Goal: Information Seeking & Learning: Find specific page/section

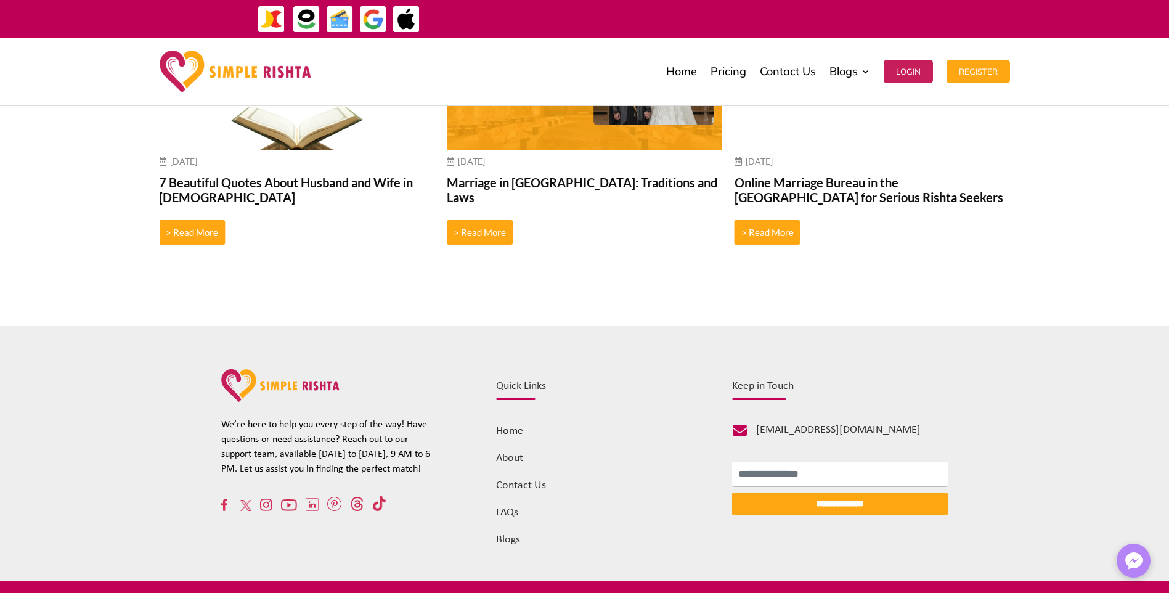
scroll to position [4804, 0]
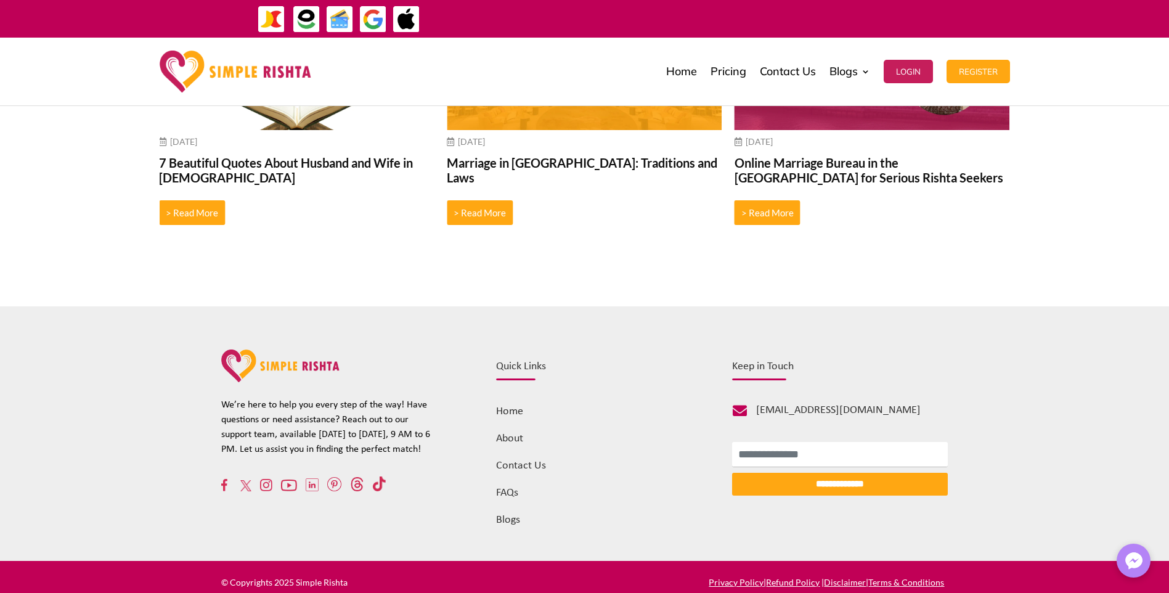
click at [221, 479] on img at bounding box center [224, 485] width 6 height 12
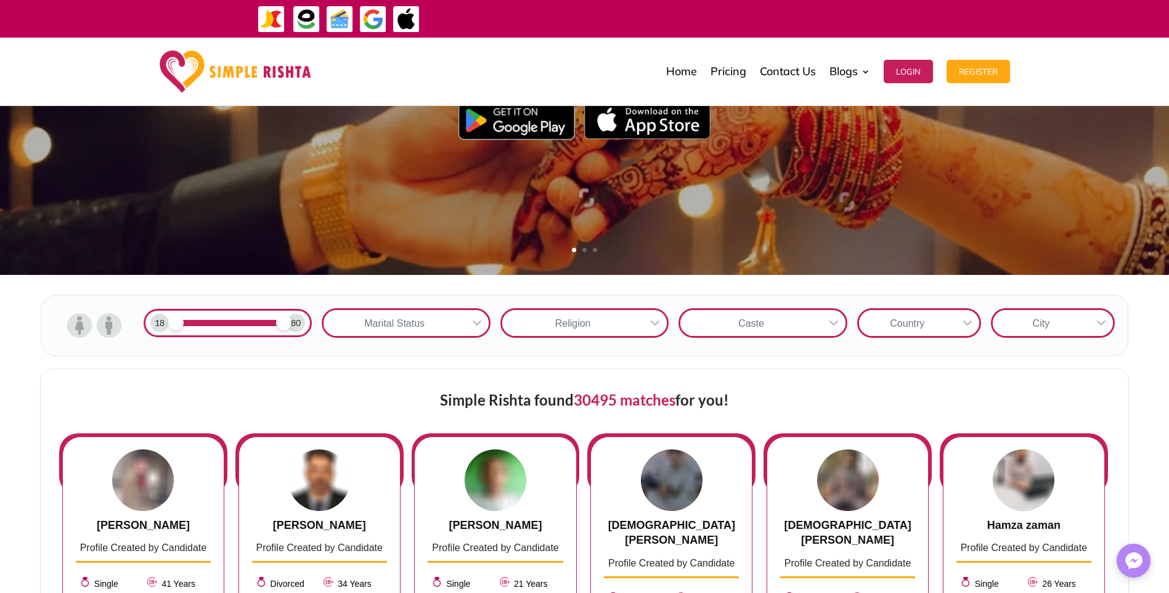
scroll to position [247, 0]
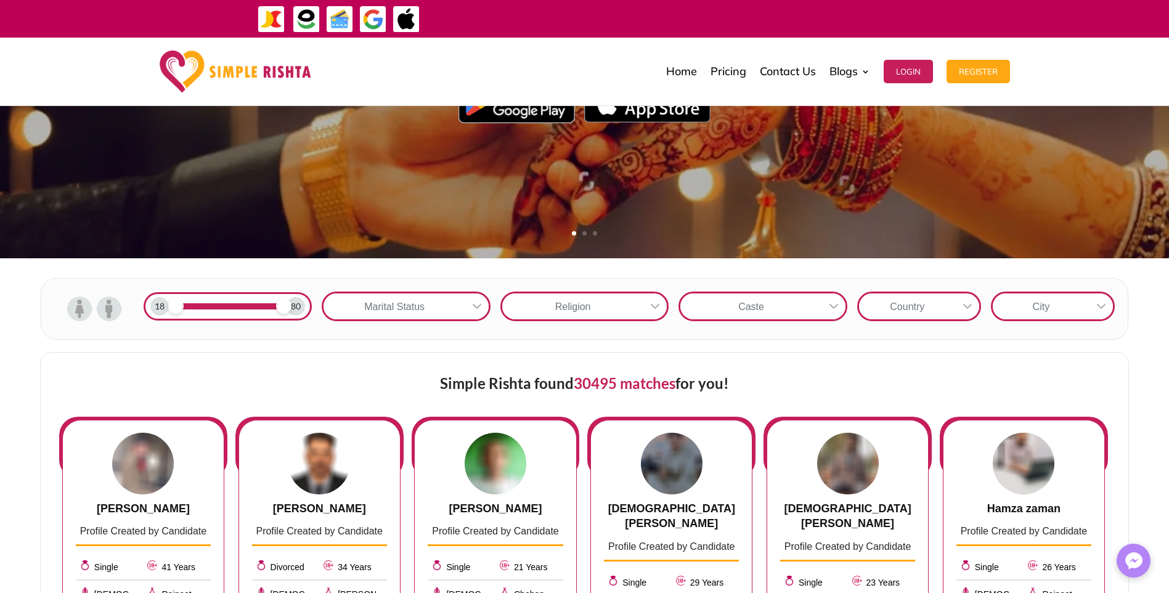
click at [479, 311] on icon at bounding box center [477, 306] width 10 height 10
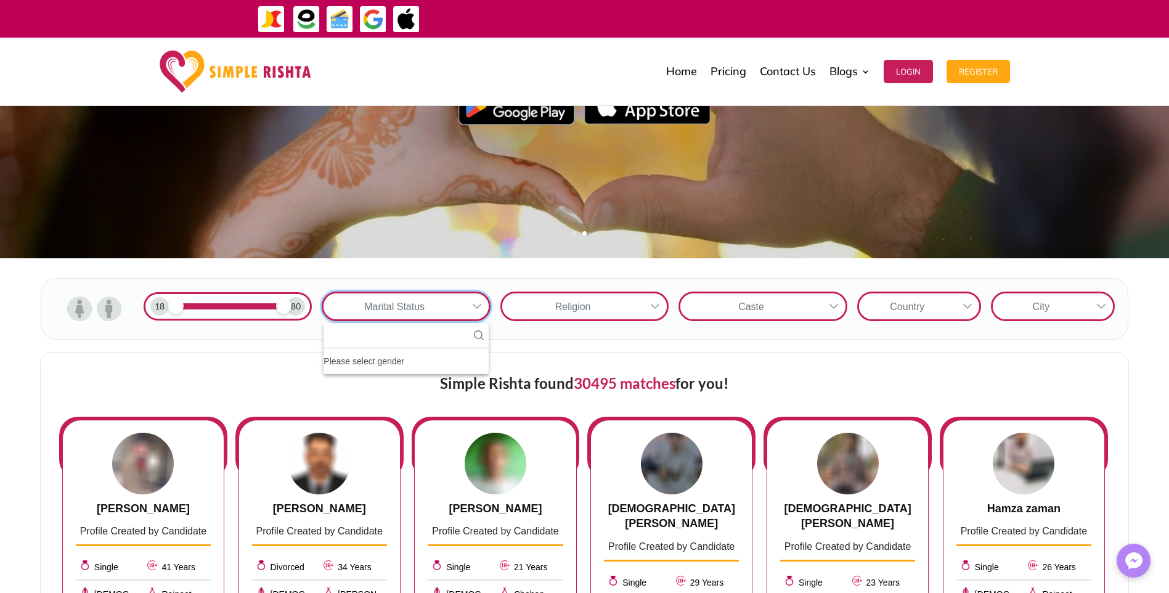
click at [661, 311] on div at bounding box center [654, 306] width 23 height 26
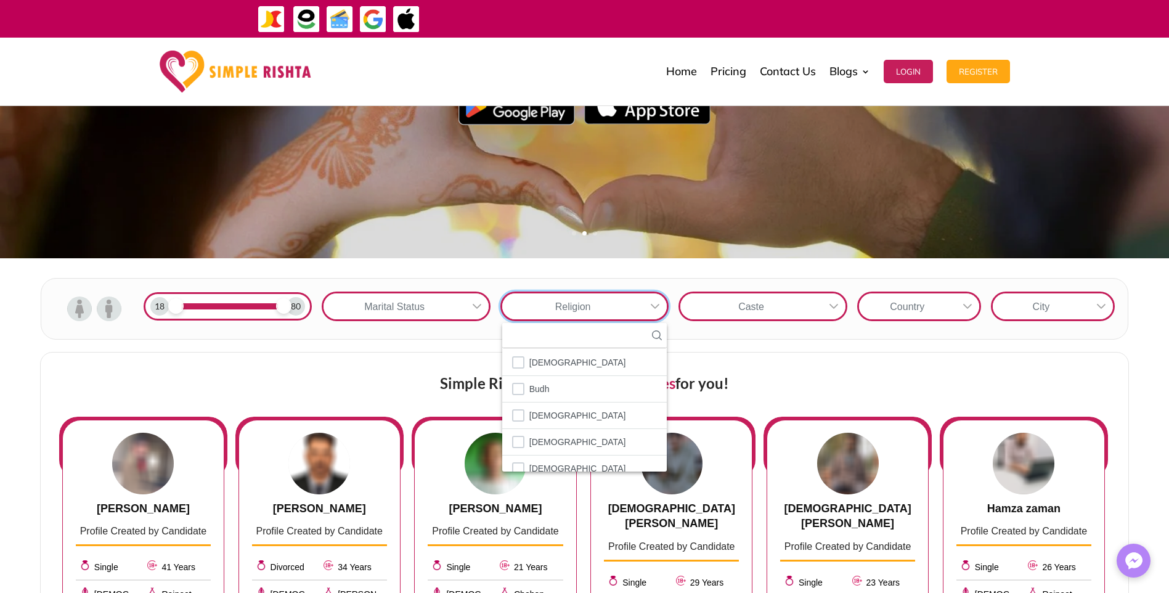
scroll to position [0, 0]
click at [830, 307] on icon at bounding box center [834, 306] width 10 height 10
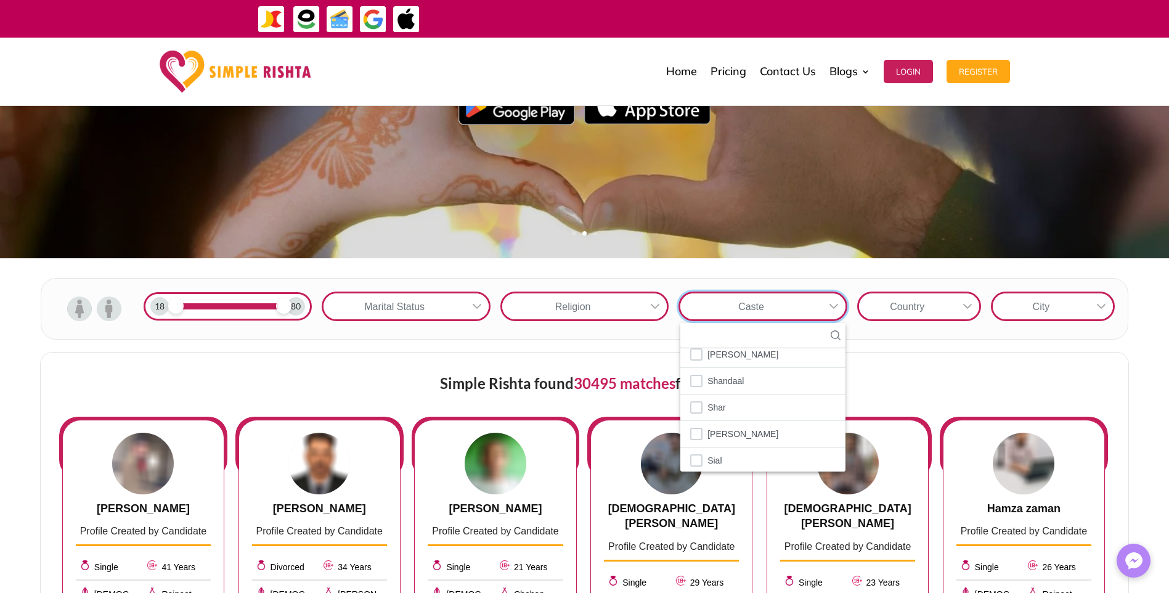
scroll to position [2748, 0]
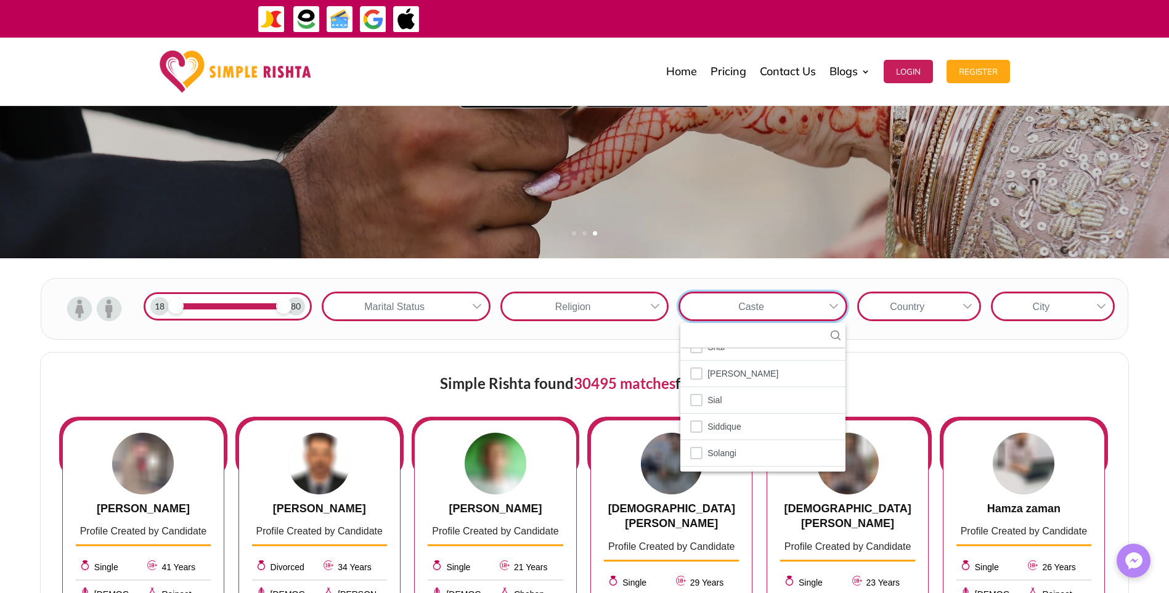
click at [972, 315] on div at bounding box center [967, 306] width 23 height 26
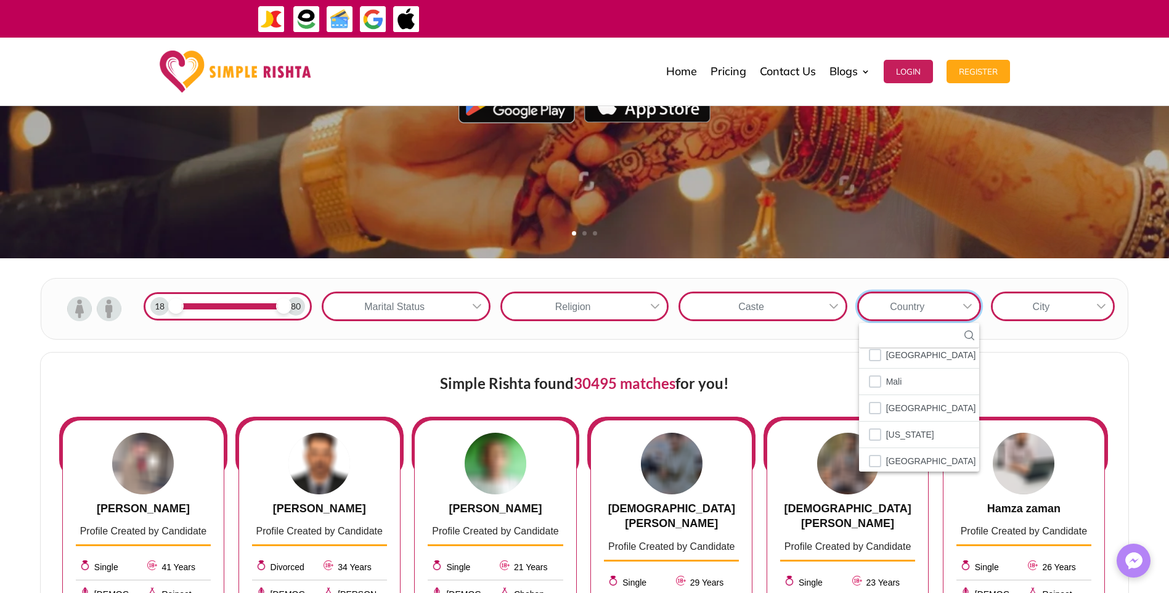
scroll to position [0, 0]
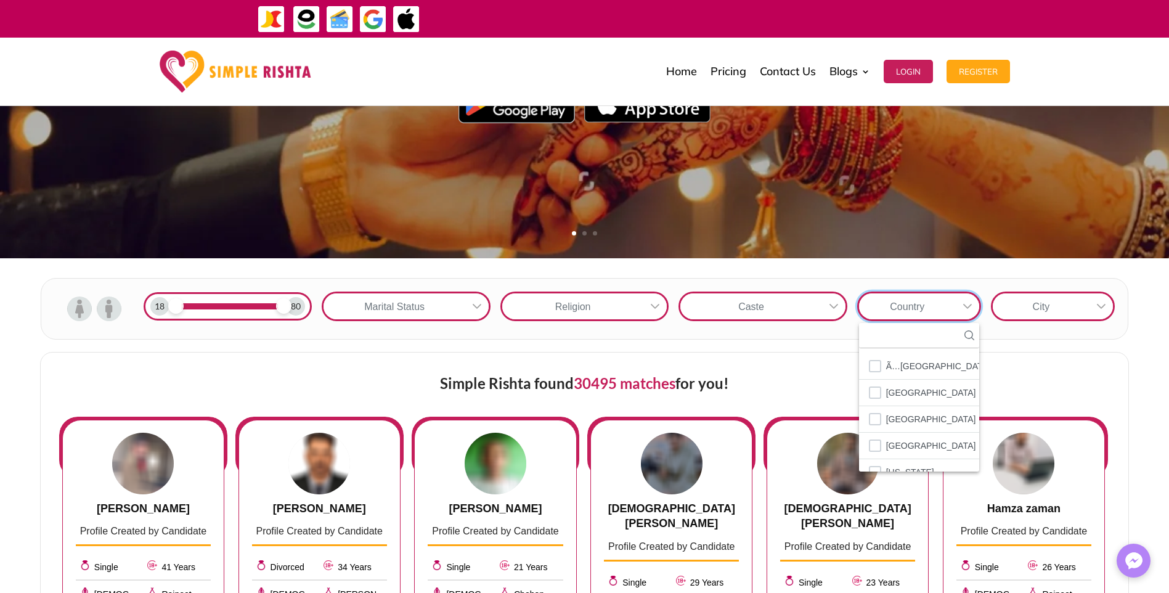
click at [1101, 302] on icon at bounding box center [1101, 306] width 10 height 10
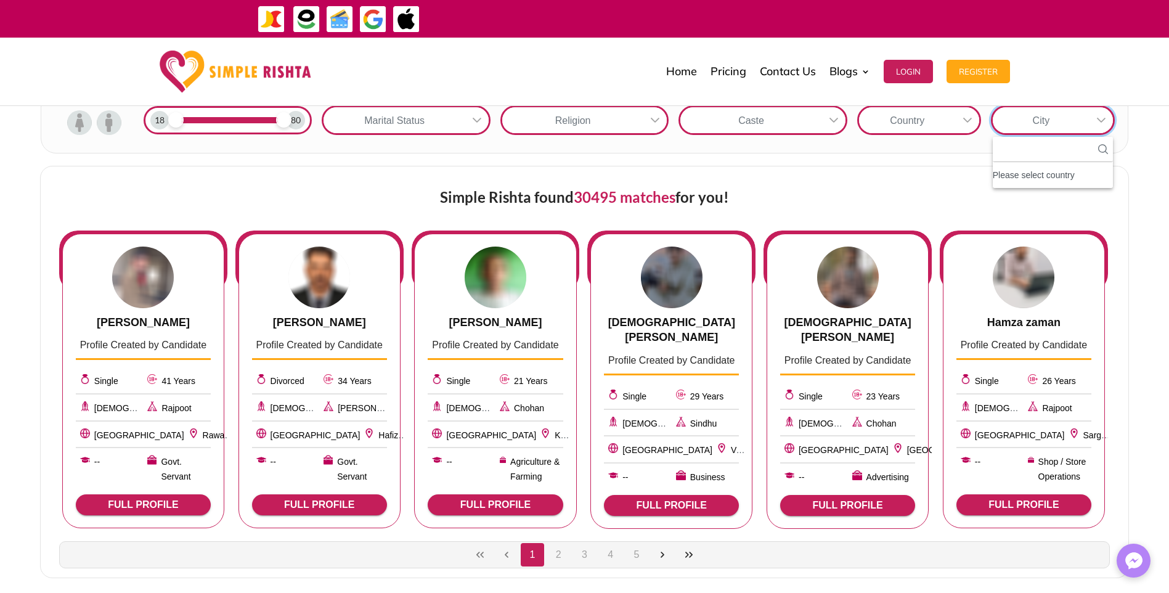
scroll to position [431, 0]
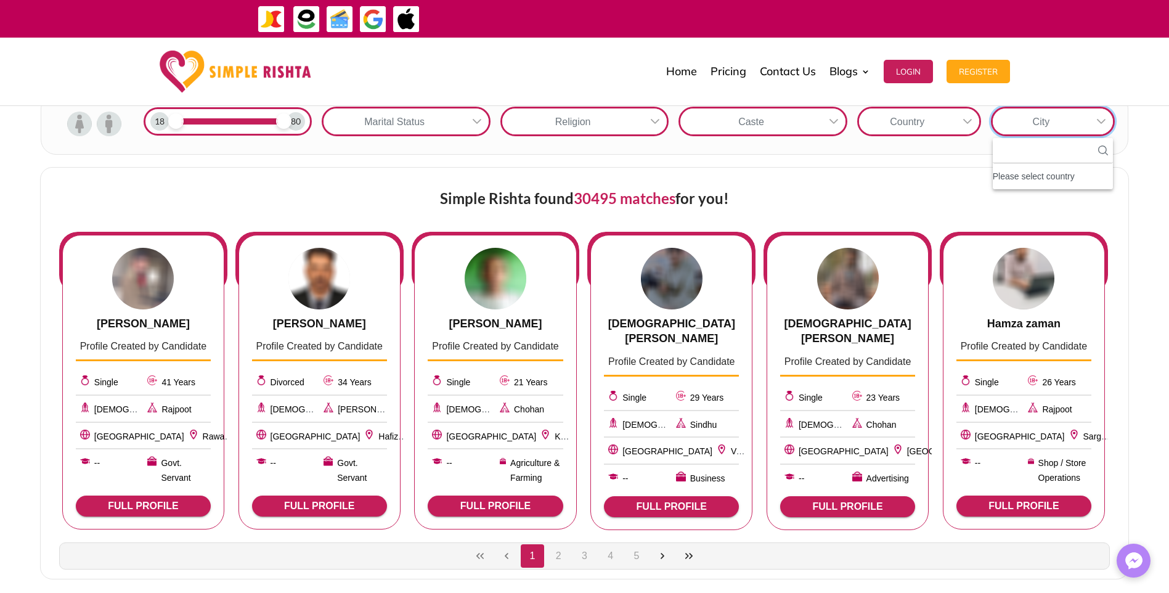
click at [1159, 214] on div "Simple Rishta found 30495 matches for you! Amir javed Profile Created by Candid…" at bounding box center [584, 373] width 1169 height 437
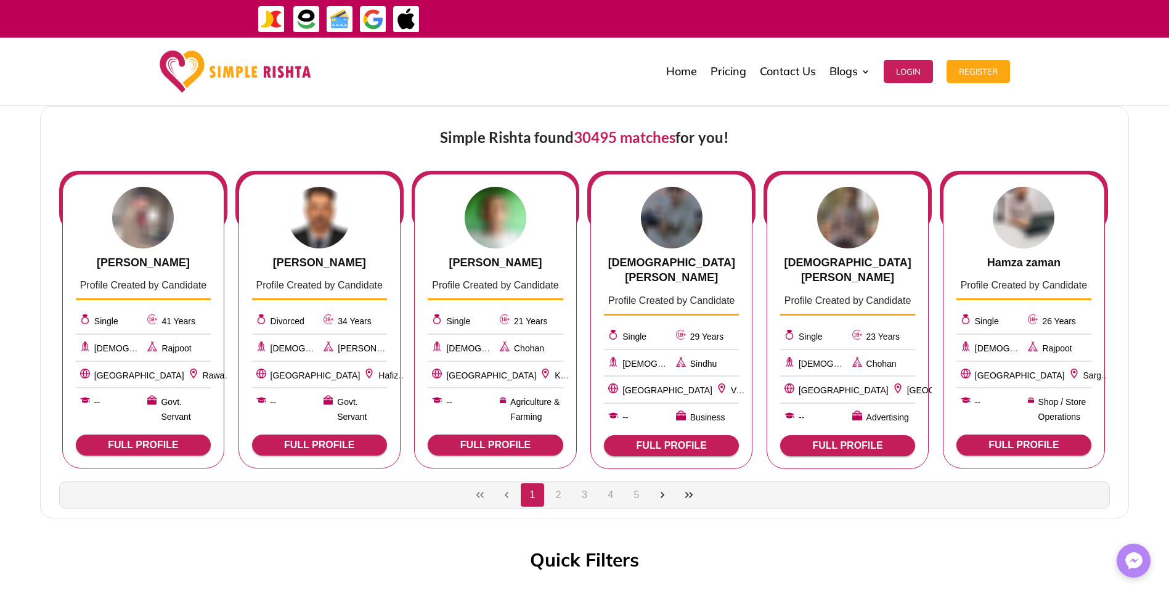
scroll to position [493, 0]
click at [557, 499] on button "2" at bounding box center [558, 494] width 23 height 23
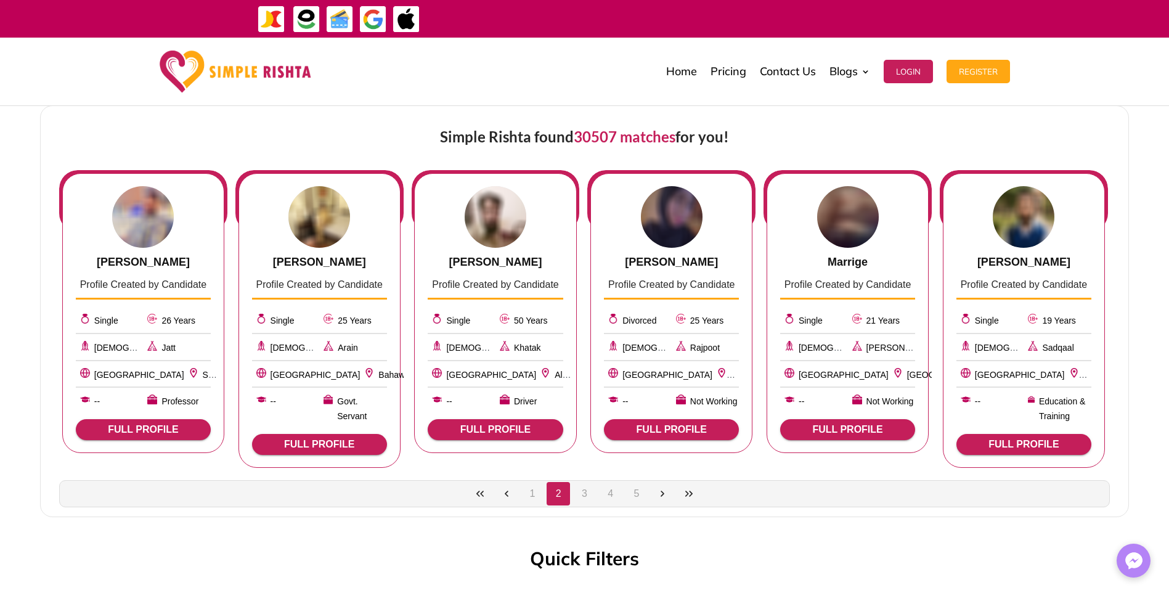
click at [588, 505] on button "3" at bounding box center [584, 493] width 23 height 23
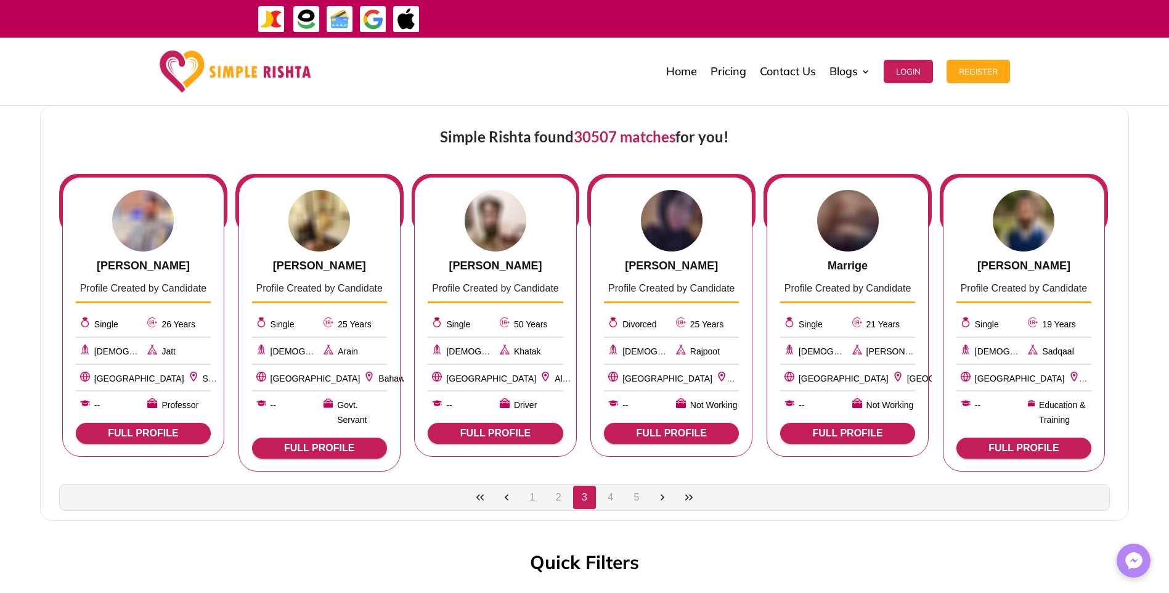
click at [613, 509] on button "4" at bounding box center [610, 497] width 23 height 23
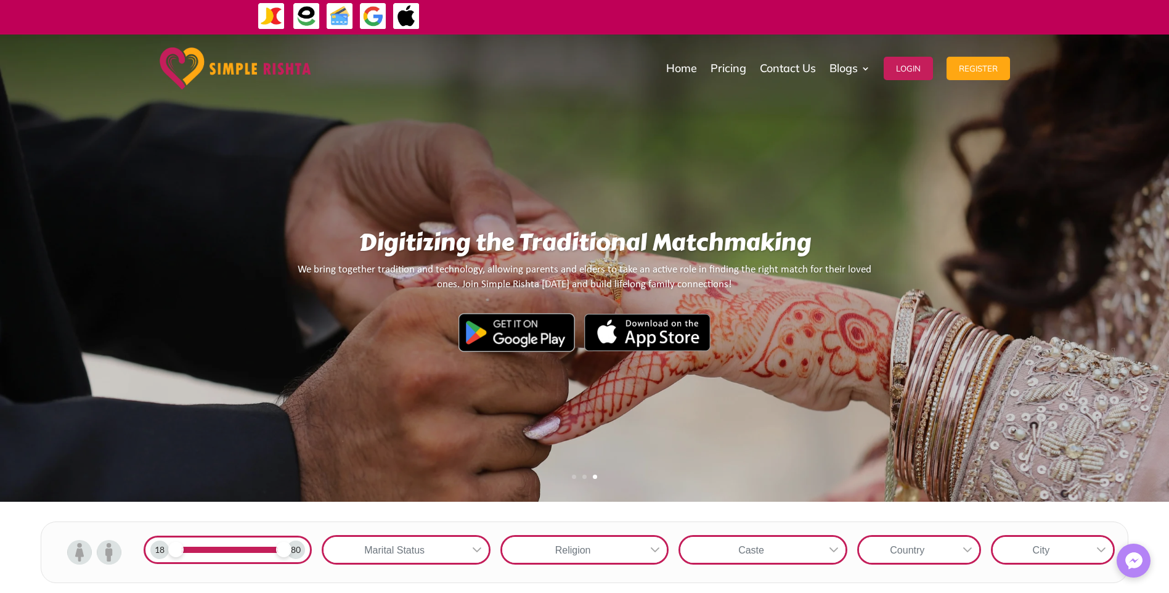
scroll to position [0, 0]
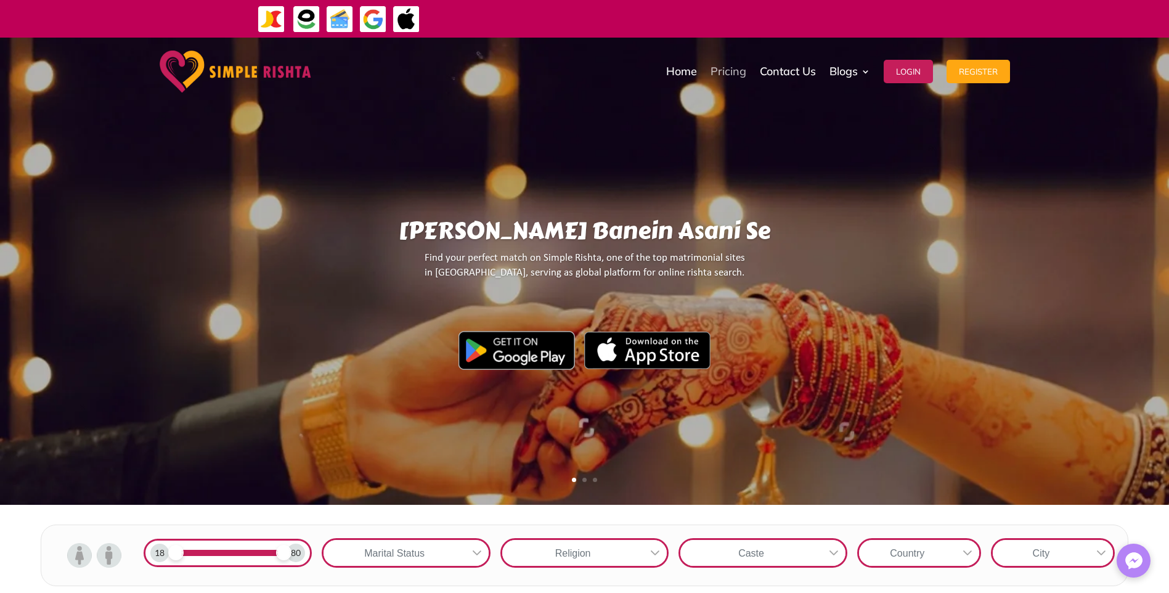
click at [729, 79] on link "Pricing" at bounding box center [729, 72] width 36 height 62
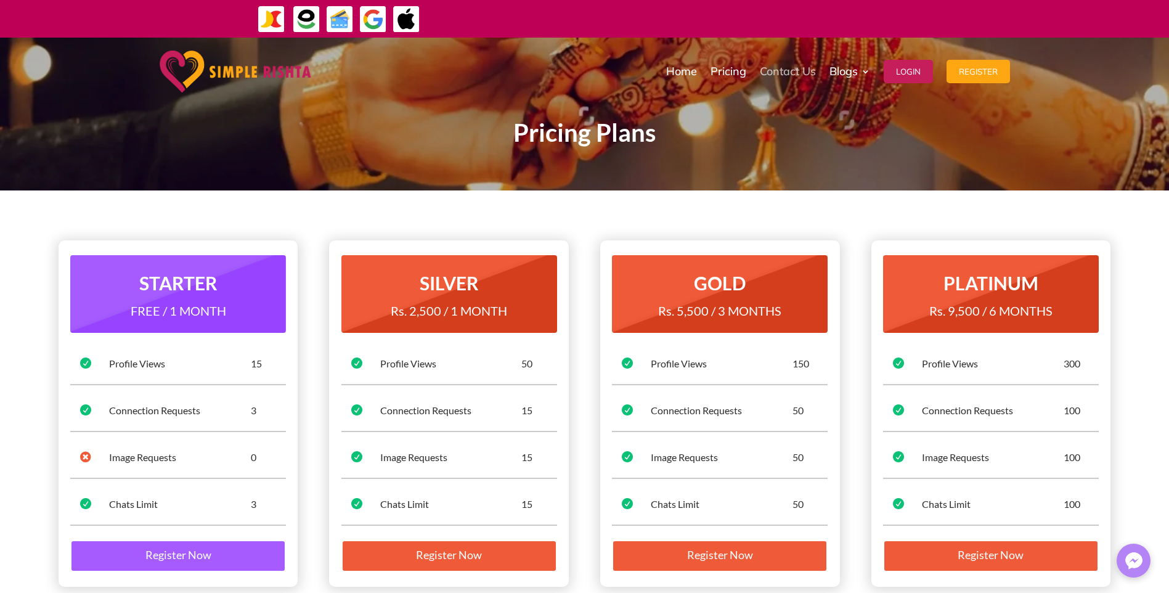
click at [803, 70] on link "Contact Us" at bounding box center [788, 72] width 56 height 62
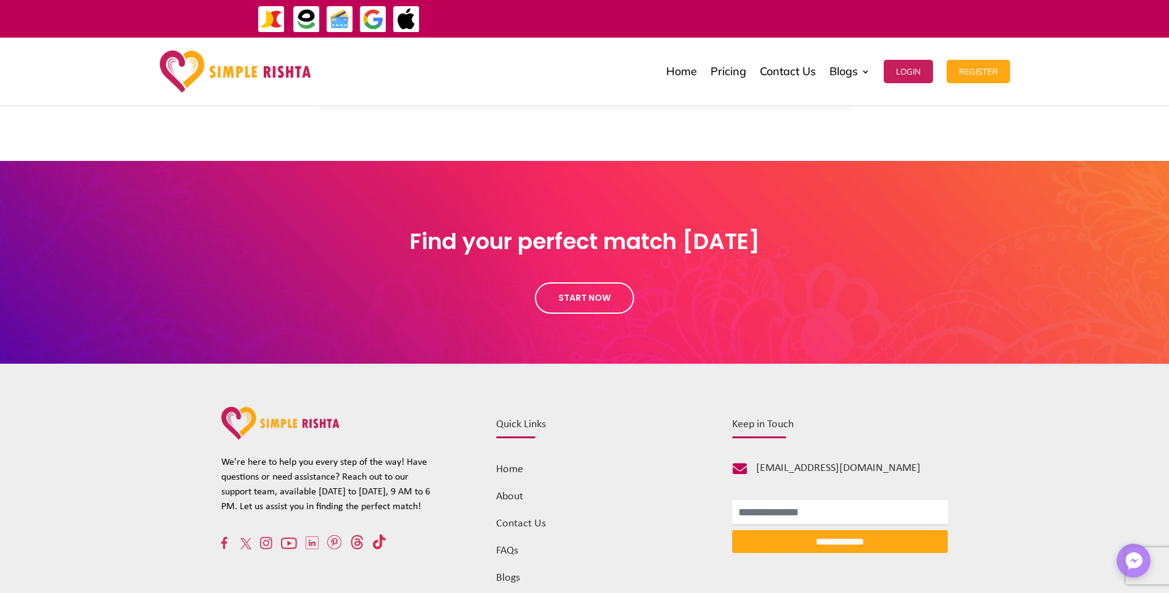
scroll to position [600, 0]
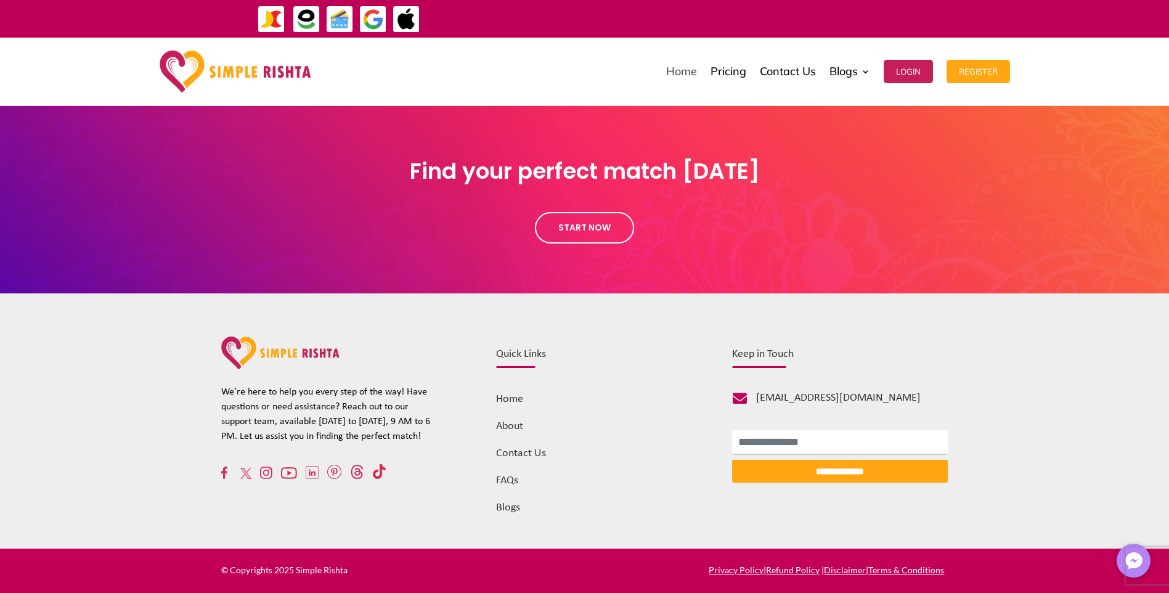
click at [676, 68] on link "Home" at bounding box center [681, 72] width 31 height 62
